Goal: Find specific page/section: Find specific page/section

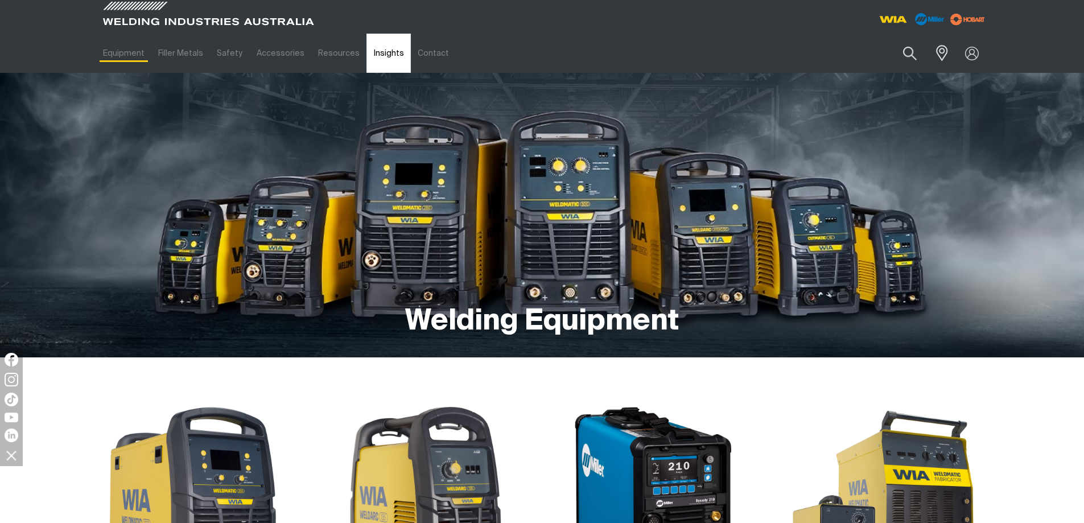
click at [385, 61] on link "Insights" at bounding box center [389, 53] width 44 height 39
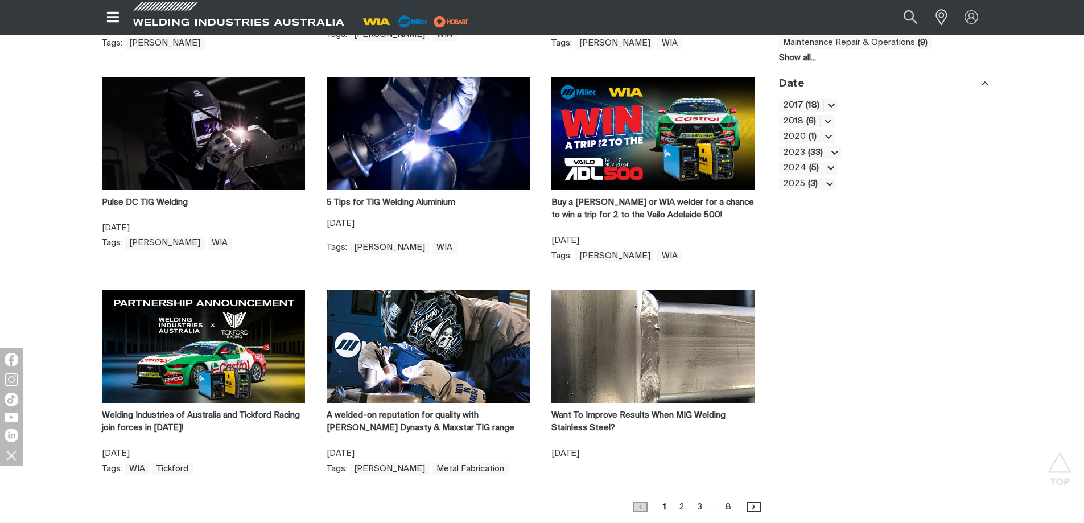
scroll to position [398, 0]
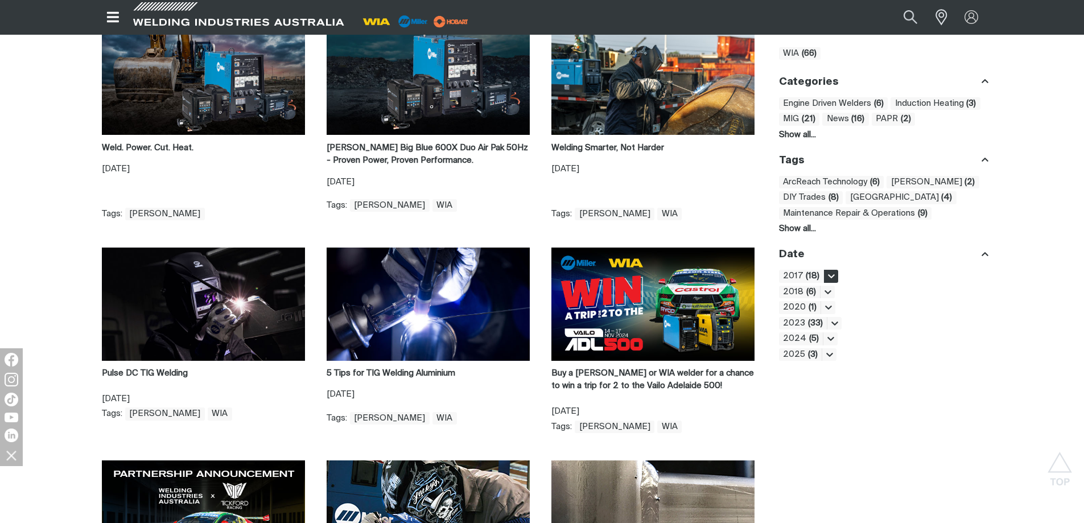
click at [830, 277] on icon "Toggle visibility of all items for 2017" at bounding box center [831, 276] width 7 height 4
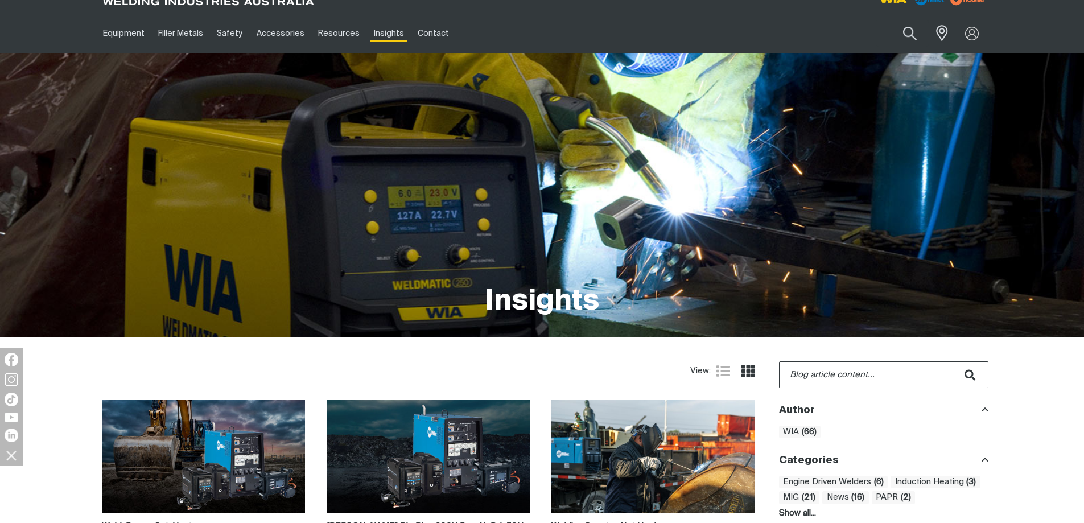
scroll to position [0, 0]
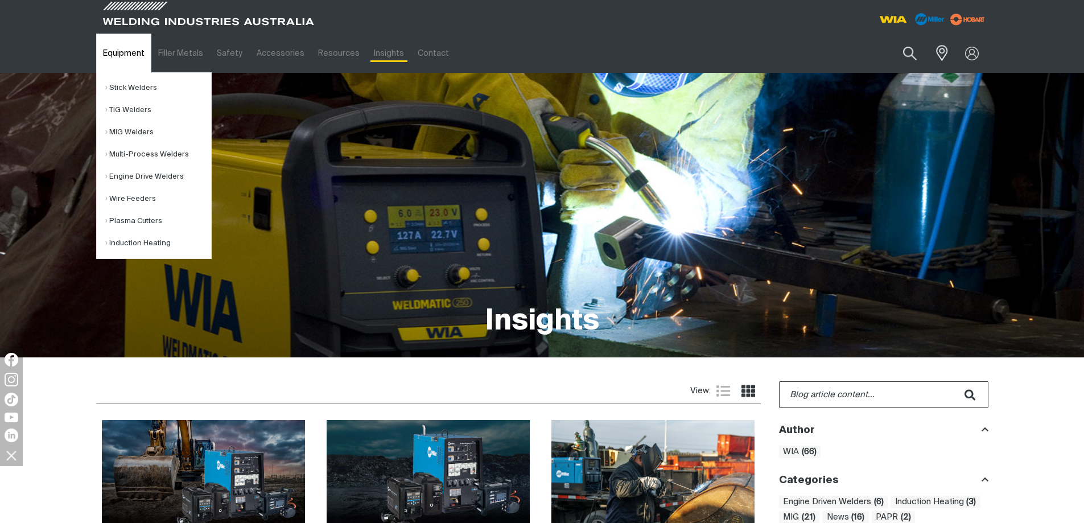
click at [127, 60] on link "Equipment" at bounding box center [123, 53] width 55 height 39
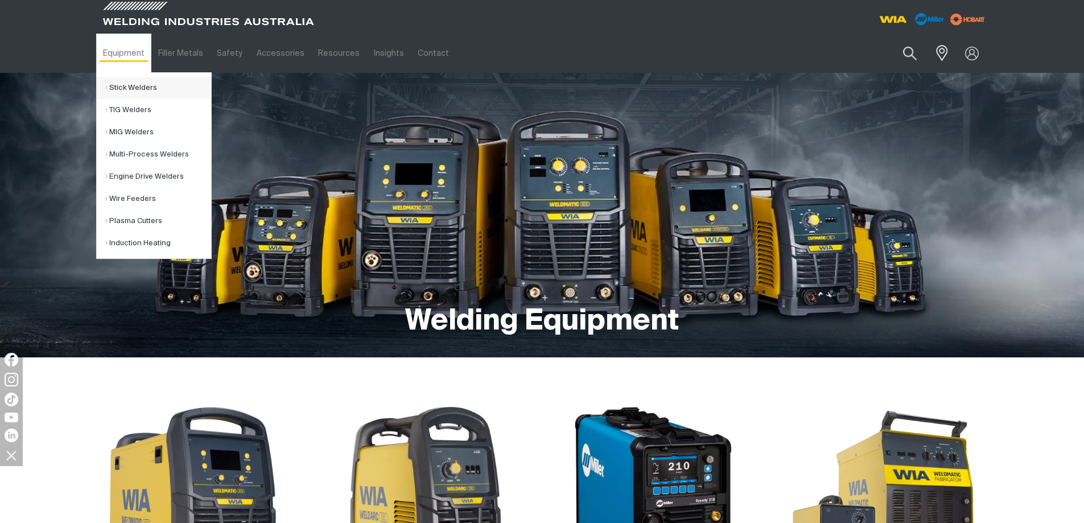
click at [106, 89] on link "Stick Welders" at bounding box center [158, 88] width 106 height 22
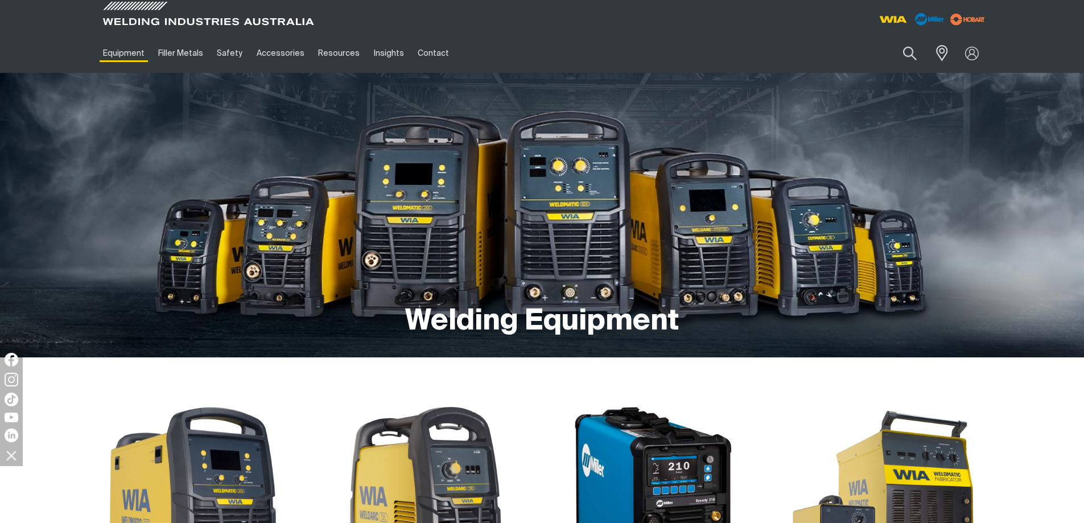
click at [554, 30] on div at bounding box center [765, 17] width 446 height 34
